Goal: Information Seeking & Learning: Learn about a topic

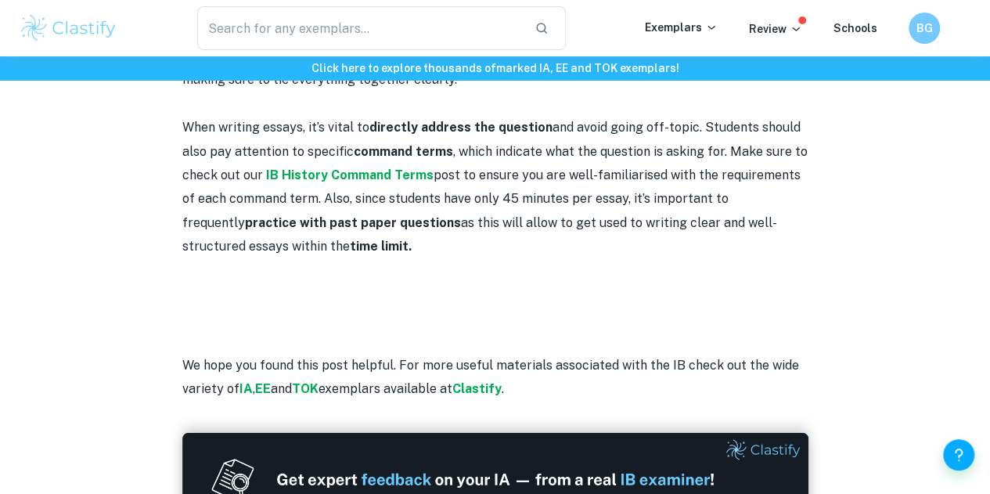
scroll to position [1786, 0]
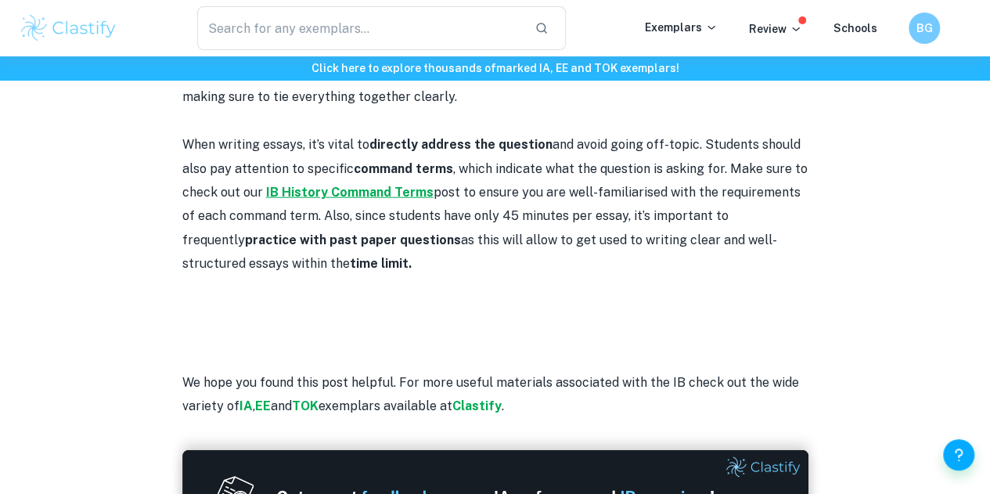
click at [357, 185] on strong "IB History Command Terms" at bounding box center [349, 192] width 167 height 15
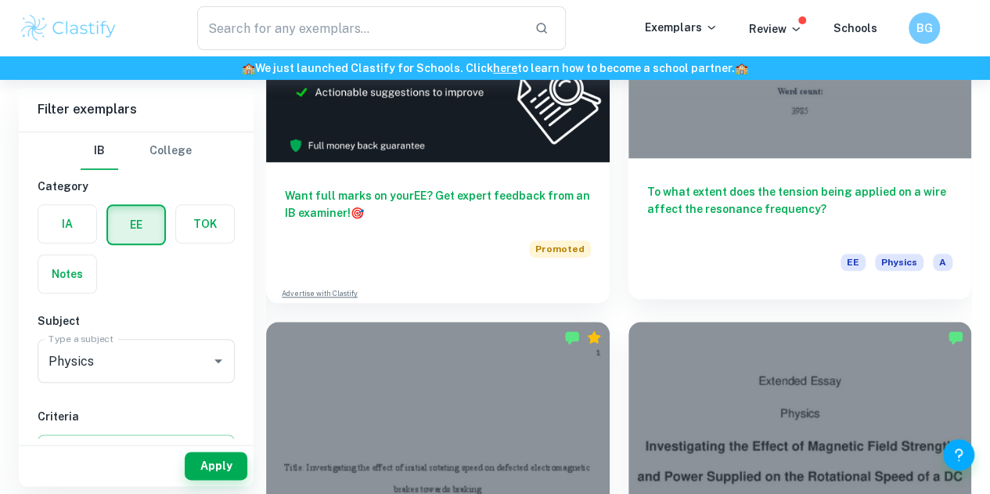
scroll to position [712, 0]
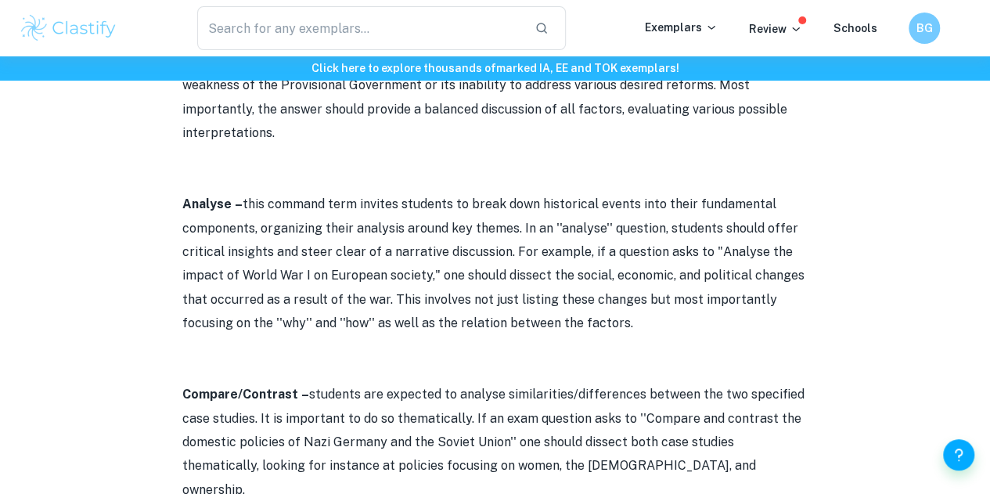
scroll to position [882, 0]
